Goal: Task Accomplishment & Management: Use online tool/utility

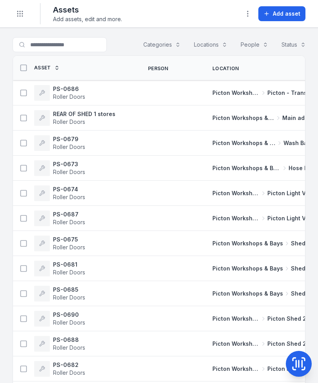
click at [19, 9] on button "Toggle Navigation" at bounding box center [20, 13] width 15 height 15
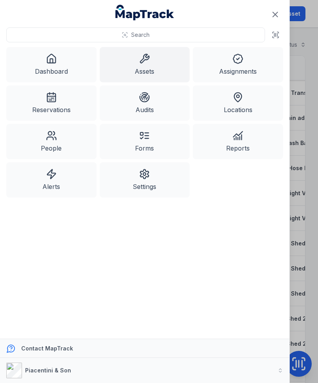
click at [47, 81] on link "Dashboard" at bounding box center [51, 64] width 90 height 35
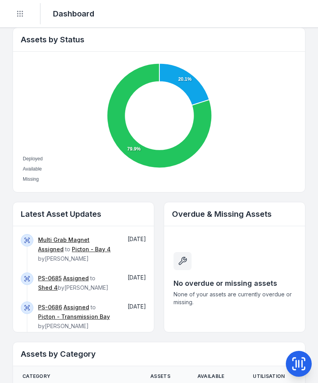
scroll to position [271, 0]
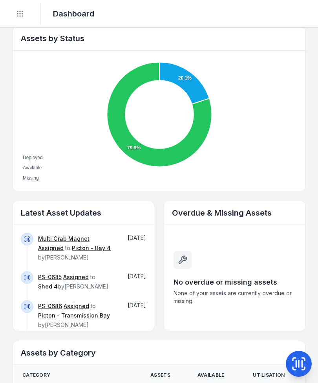
click at [67, 236] on link "Multi Grab Magnet" at bounding box center [63, 239] width 51 height 8
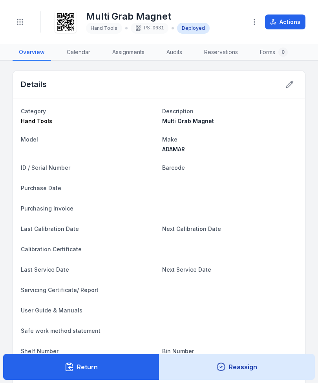
click at [125, 368] on button "Return" at bounding box center [81, 367] width 156 height 26
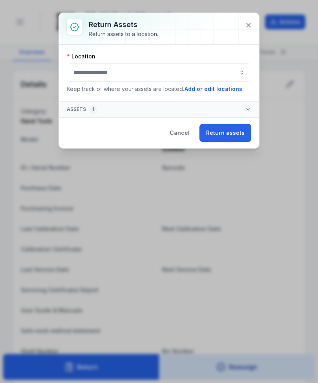
click at [211, 77] on button "button" at bounding box center [159, 73] width 184 height 18
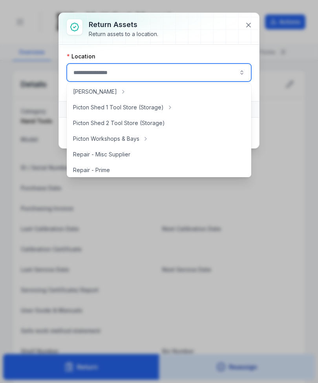
scroll to position [124, 0]
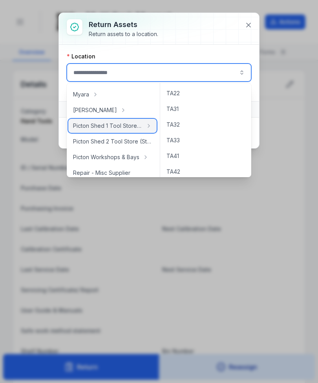
click at [125, 127] on span "Picton Shed 1 Tool Store (Storage)" at bounding box center [107, 126] width 69 height 8
type input "**********"
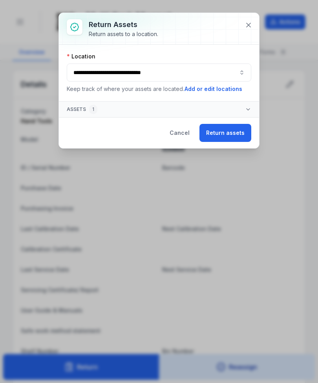
click at [232, 138] on button "Return assets" at bounding box center [225, 133] width 52 height 18
click at [243, 33] on div at bounding box center [159, 28] width 200 height 31
click at [253, 23] on button at bounding box center [248, 25] width 15 height 15
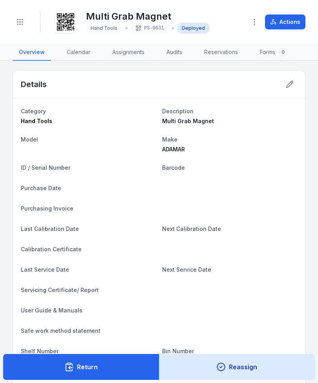
click at [128, 366] on button "Return" at bounding box center [81, 367] width 156 height 26
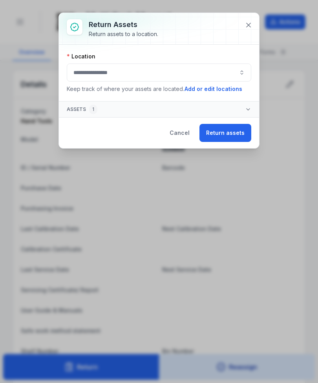
click at [191, 68] on button "button" at bounding box center [159, 73] width 184 height 18
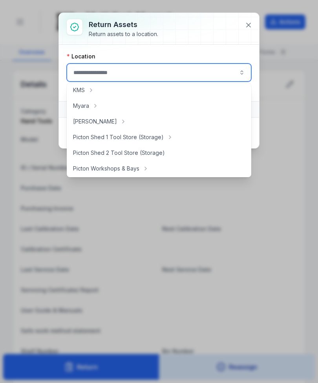
scroll to position [126, 0]
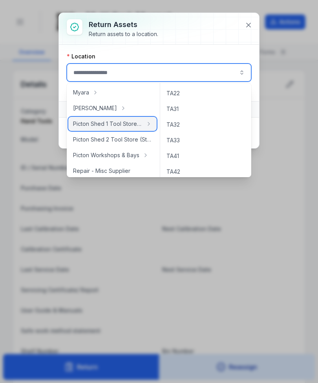
click at [136, 126] on span "Picton Shed 1 Tool Store (Storage)" at bounding box center [107, 124] width 69 height 8
type input "**********"
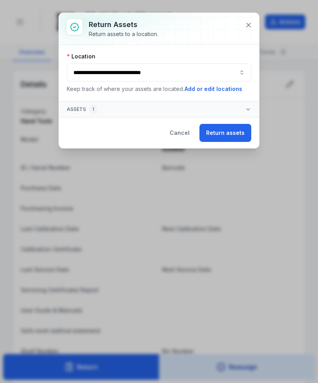
click at [227, 132] on button "Return assets" at bounding box center [225, 133] width 52 height 18
